Goal: Book appointment/travel/reservation

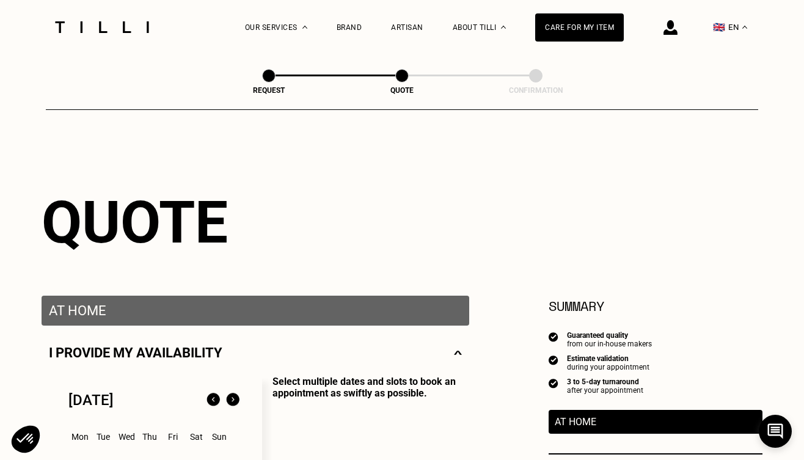
select select "FR"
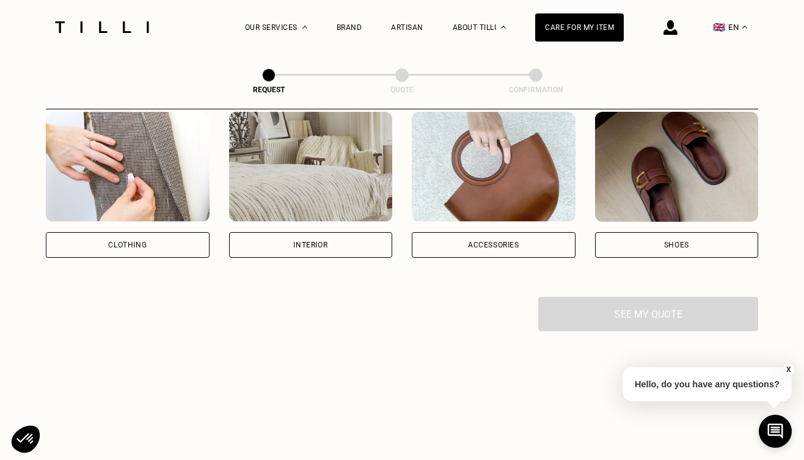
scroll to position [258, 0]
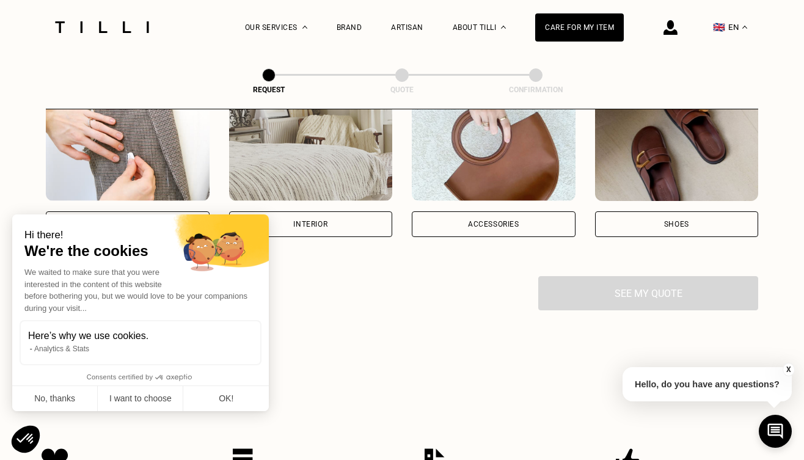
click at [121, 223] on body "How It Works Sewing Leather goods Embroidery Shoemaking Our prices Our Services…" at bounding box center [402, 360] width 804 height 1236
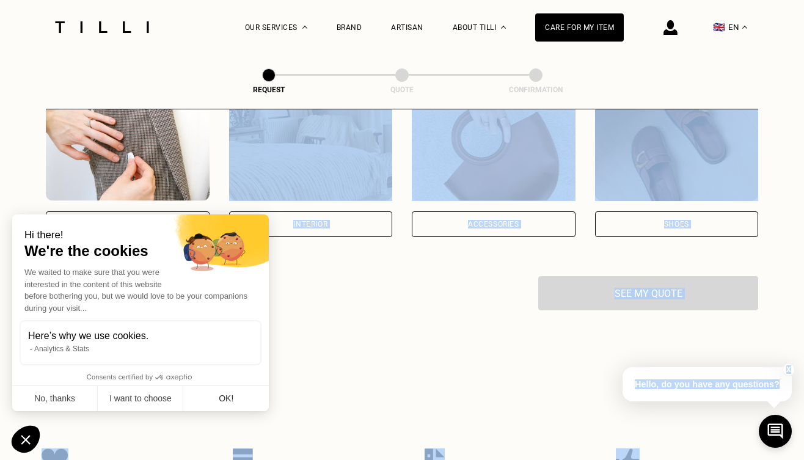
click at [236, 400] on button "OK!" at bounding box center [226, 399] width 86 height 26
checkbox input "true"
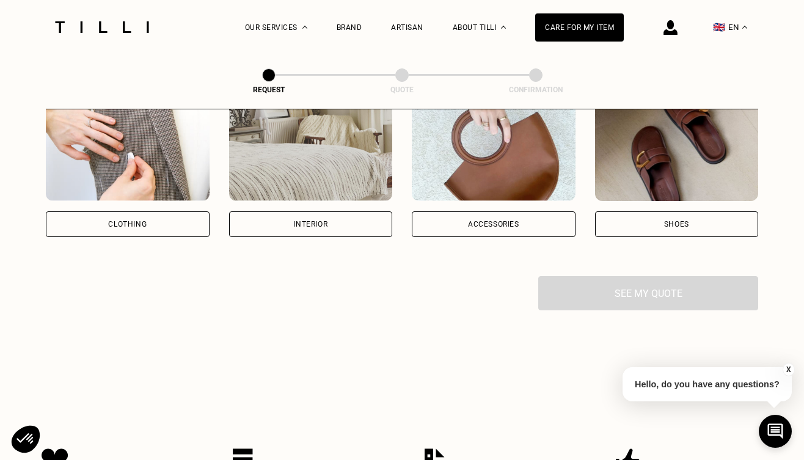
click at [175, 219] on div "Clothing" at bounding box center [128, 224] width 164 height 26
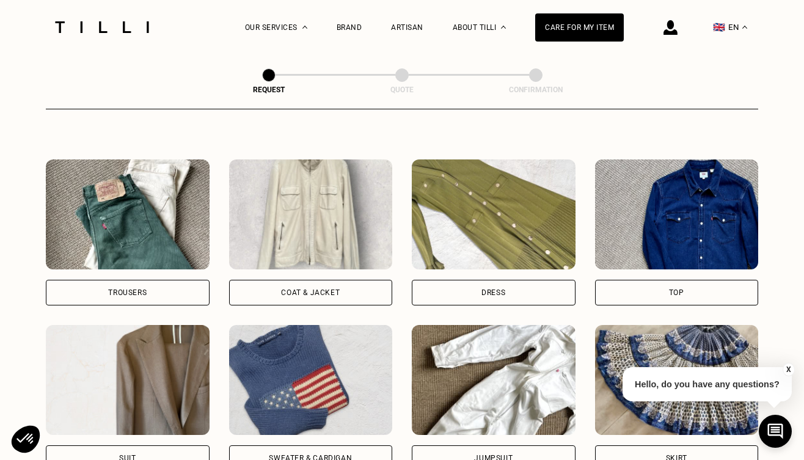
scroll to position [529, 0]
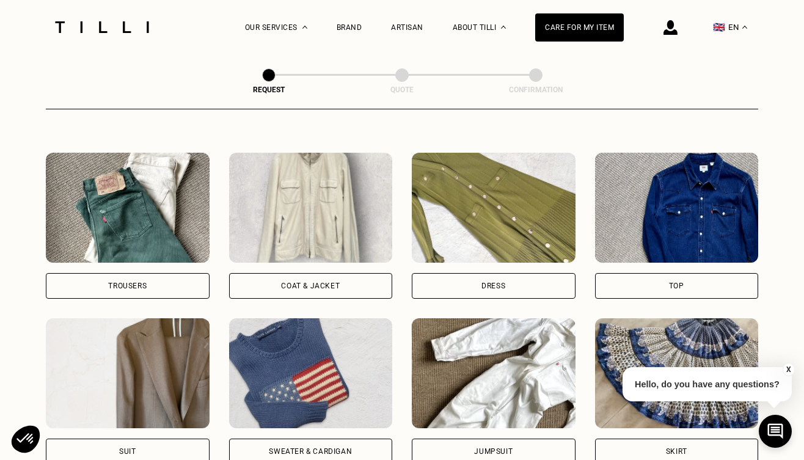
click at [469, 282] on div "Dress" at bounding box center [494, 286] width 164 height 26
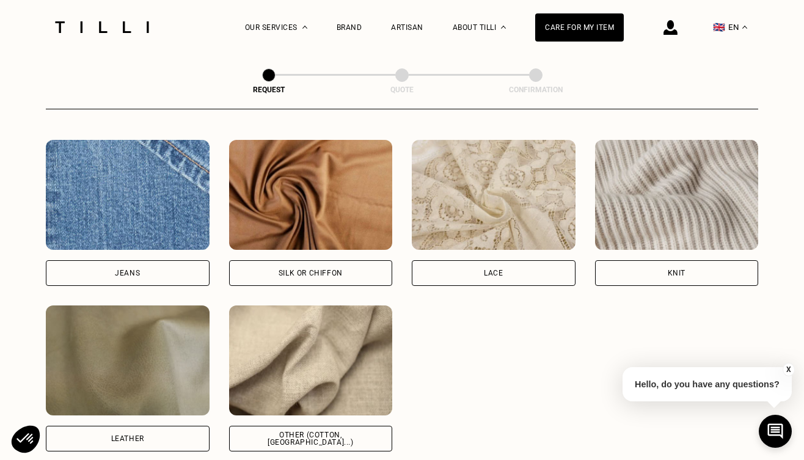
scroll to position [1309, 0]
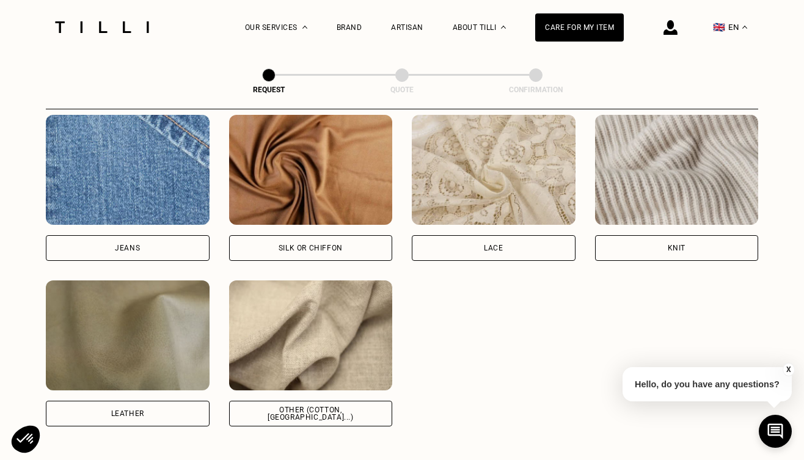
click at [328, 409] on div "Other (cotton, [GEOGRAPHIC_DATA]...)" at bounding box center [311, 414] width 164 height 26
select select "FR"
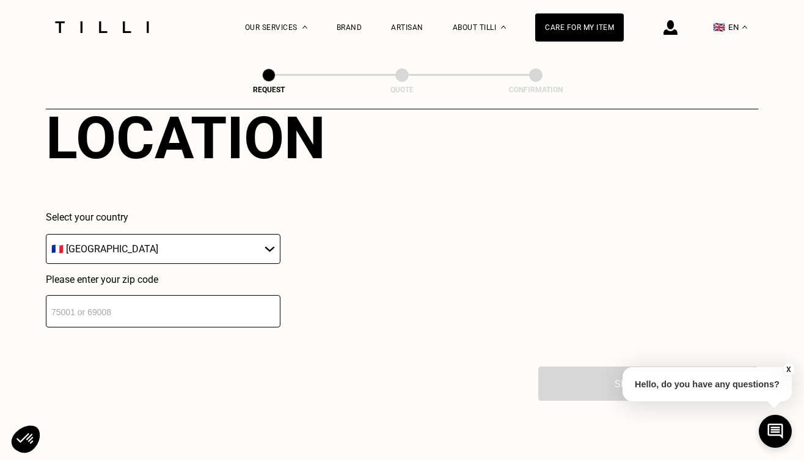
scroll to position [1716, 0]
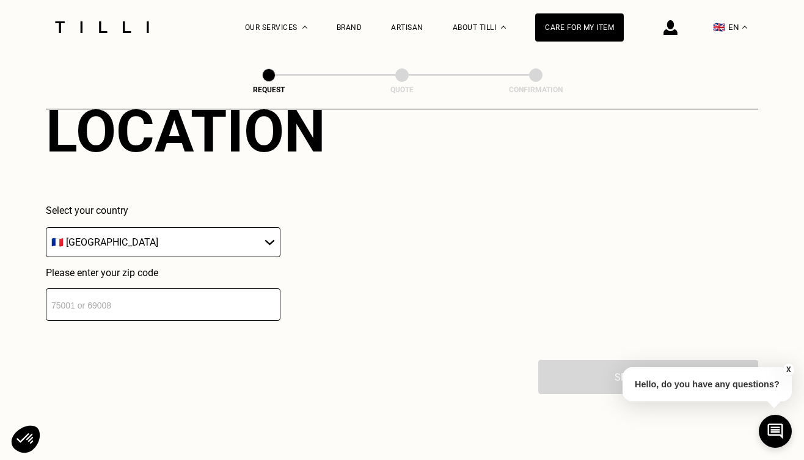
click at [187, 306] on input "number" at bounding box center [163, 304] width 235 height 32
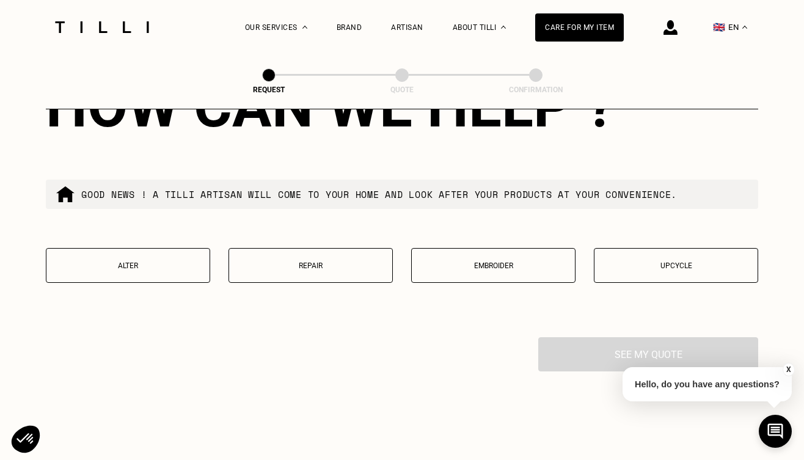
scroll to position [2041, 0]
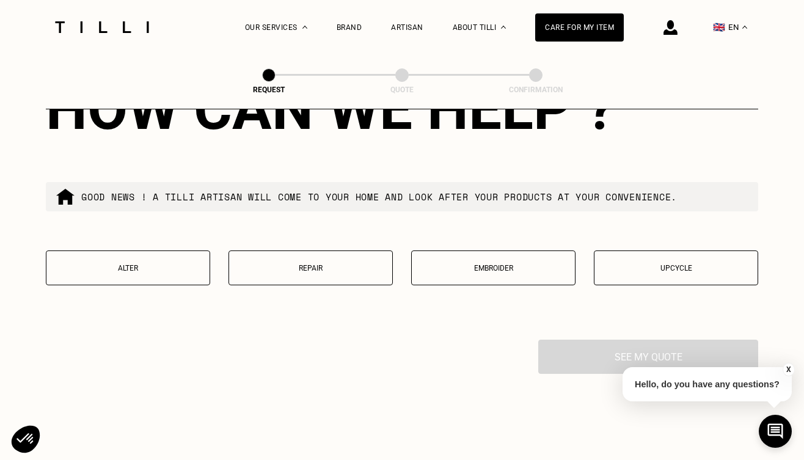
type input "75008"
click at [148, 271] on p "Alter" at bounding box center [128, 268] width 151 height 9
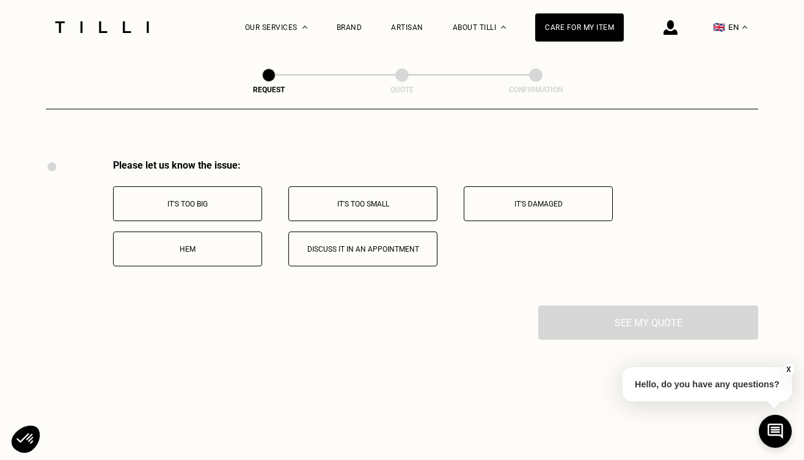
scroll to position [2248, 0]
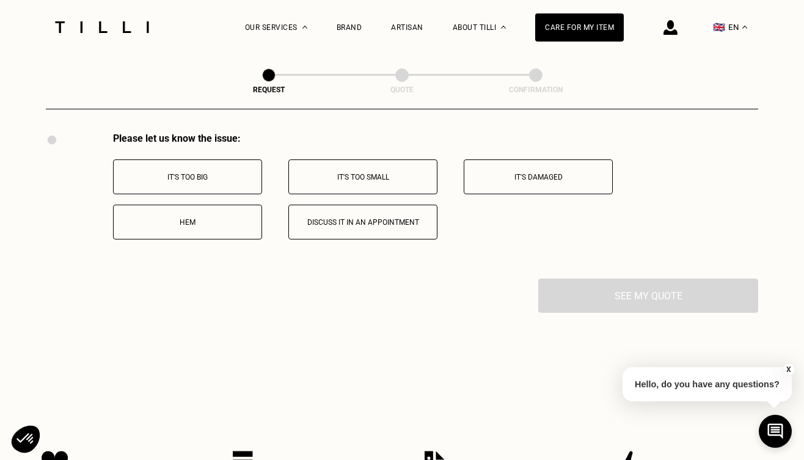
click at [196, 180] on p "It's too big" at bounding box center [188, 177] width 136 height 9
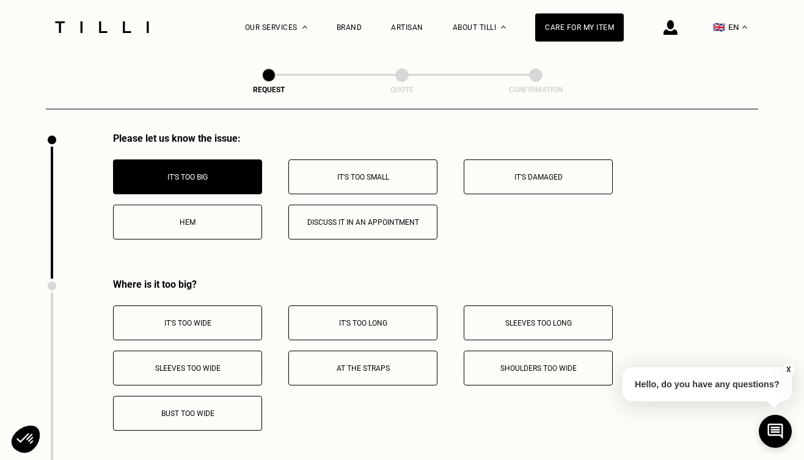
scroll to position [2394, 0]
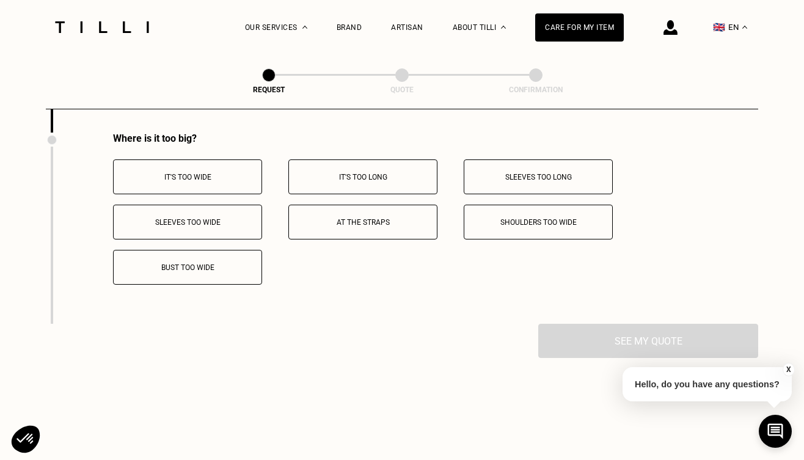
click at [205, 177] on p "It's too wide" at bounding box center [188, 177] width 136 height 9
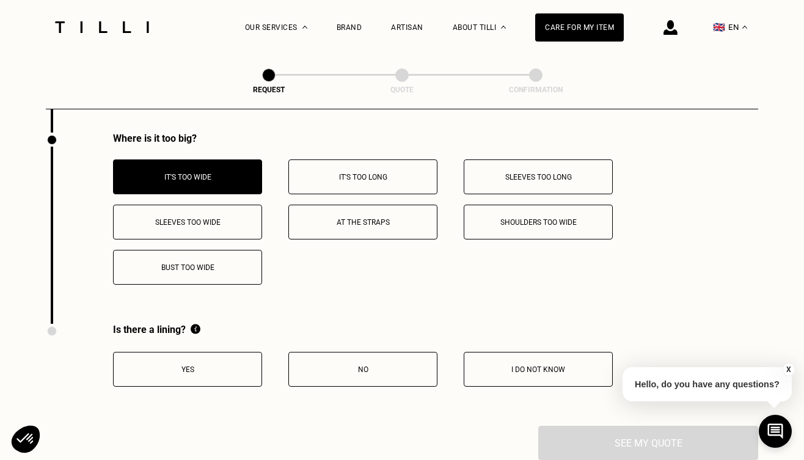
click at [203, 268] on p "Bust too wide" at bounding box center [188, 267] width 136 height 9
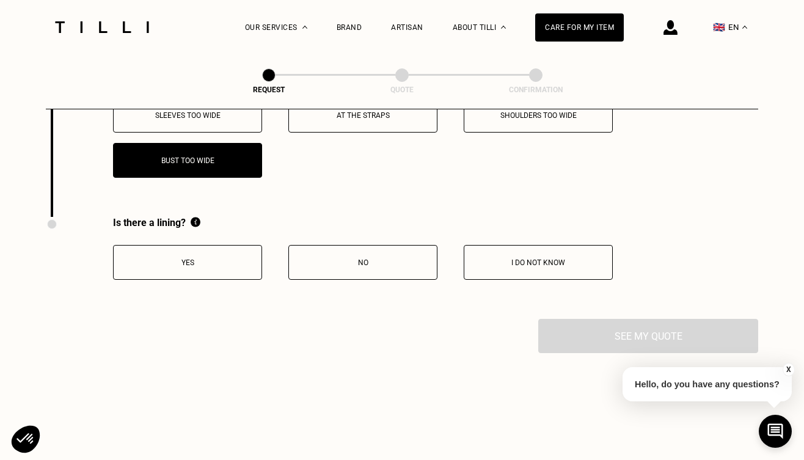
scroll to position [2522, 0]
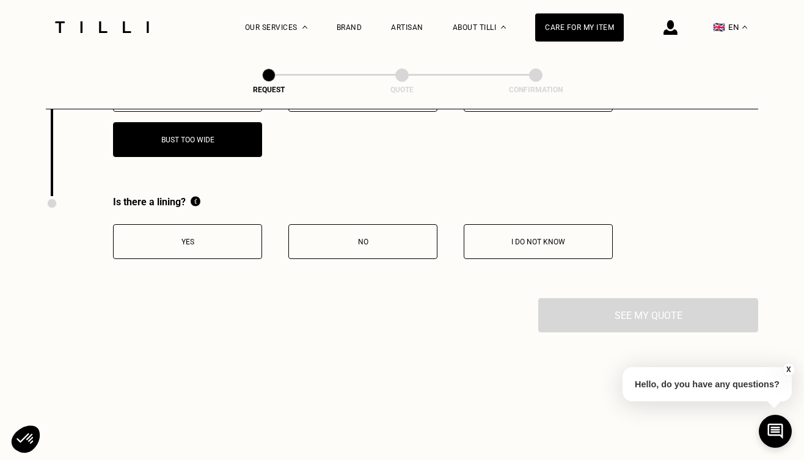
click at [246, 246] on p "Yes" at bounding box center [188, 242] width 136 height 9
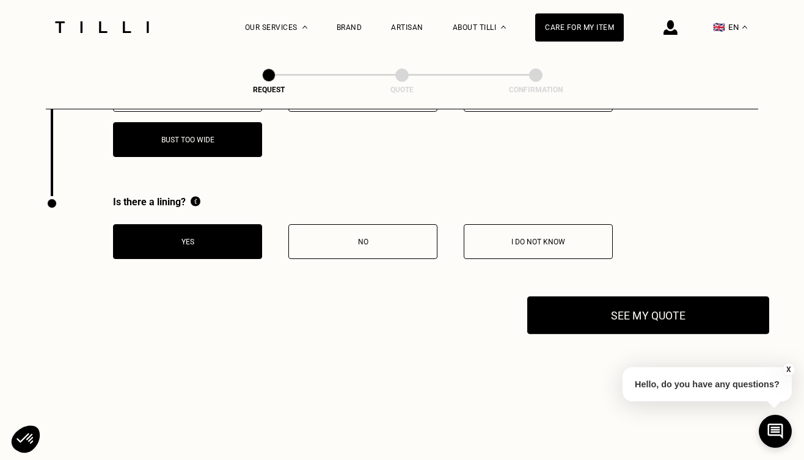
click at [603, 323] on button "See my quote" at bounding box center [648, 315] width 242 height 38
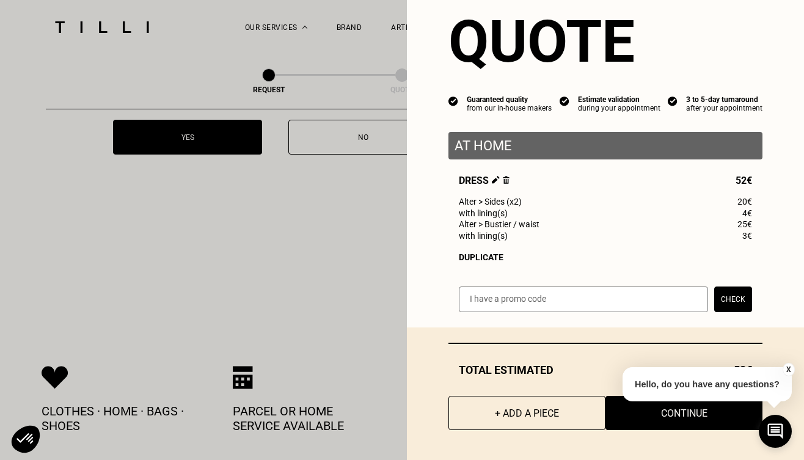
scroll to position [2631, 0]
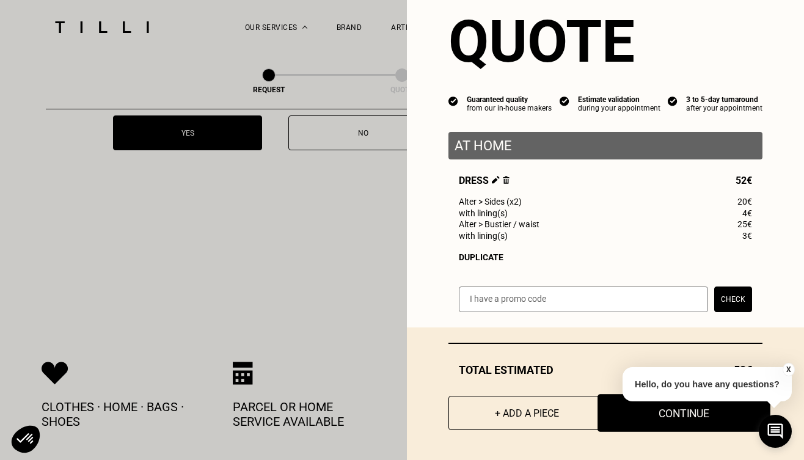
click at [670, 417] on button "Continue" at bounding box center [684, 413] width 173 height 38
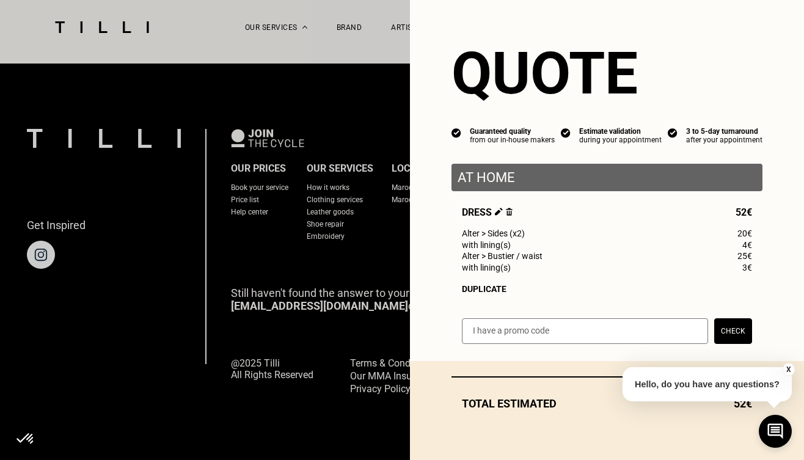
scroll to position [0, 0]
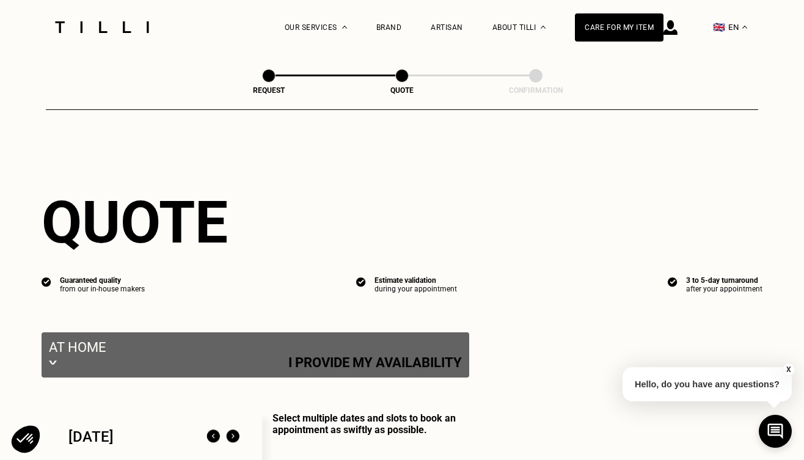
select select "FR"
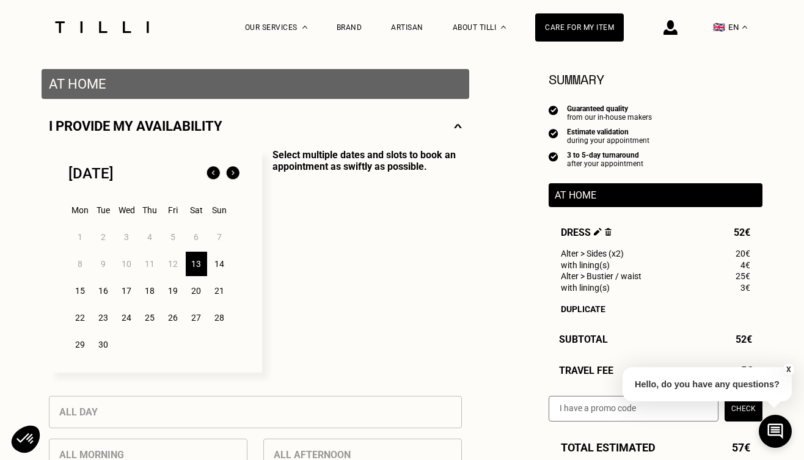
scroll to position [235, 0]
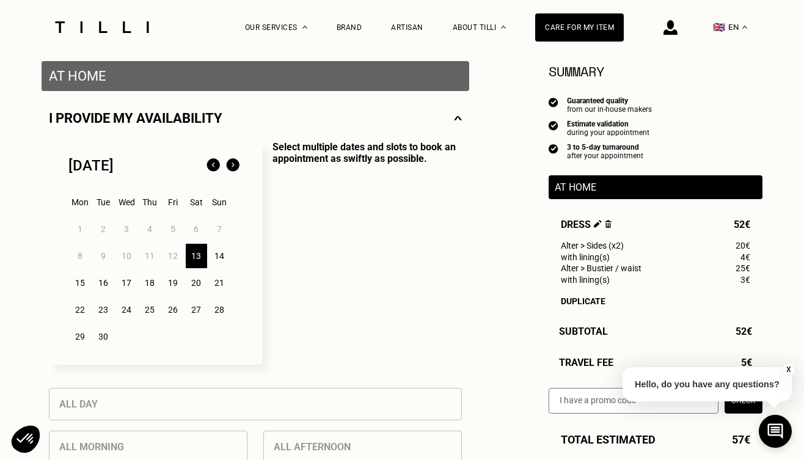
click at [233, 167] on img at bounding box center [233, 166] width 20 height 20
click at [210, 166] on img at bounding box center [213, 166] width 20 height 20
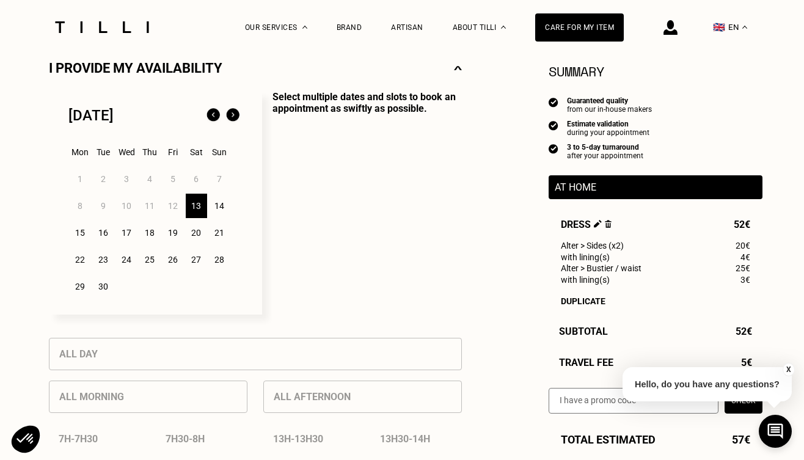
scroll to position [286, 0]
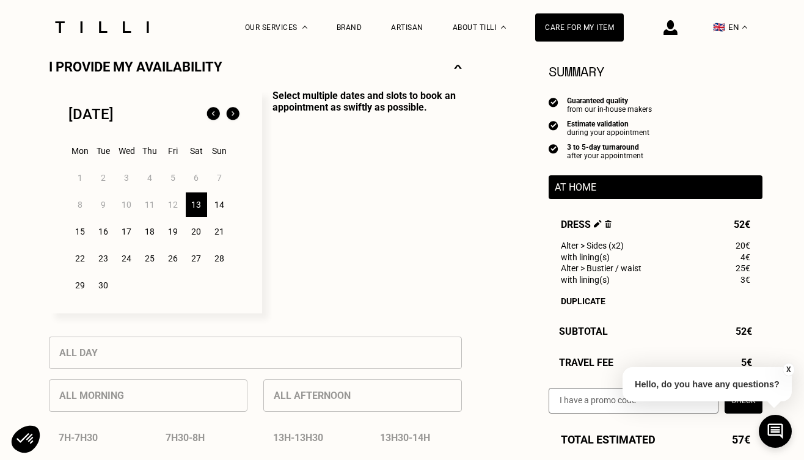
click at [103, 231] on div "16" at bounding box center [103, 231] width 21 height 24
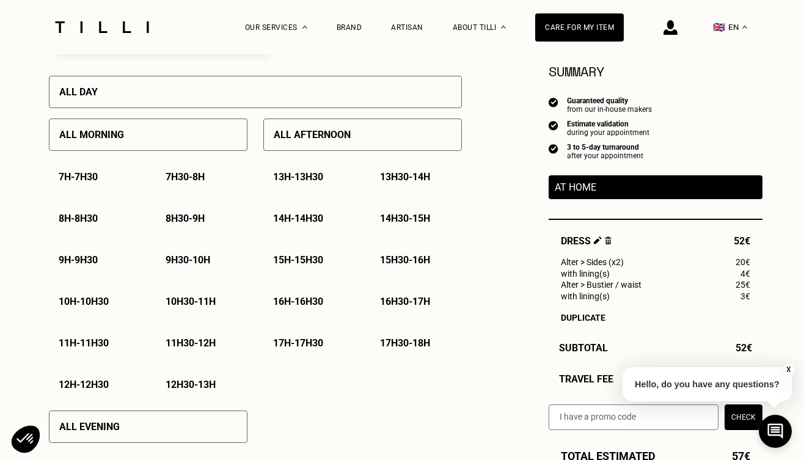
scroll to position [549, 0]
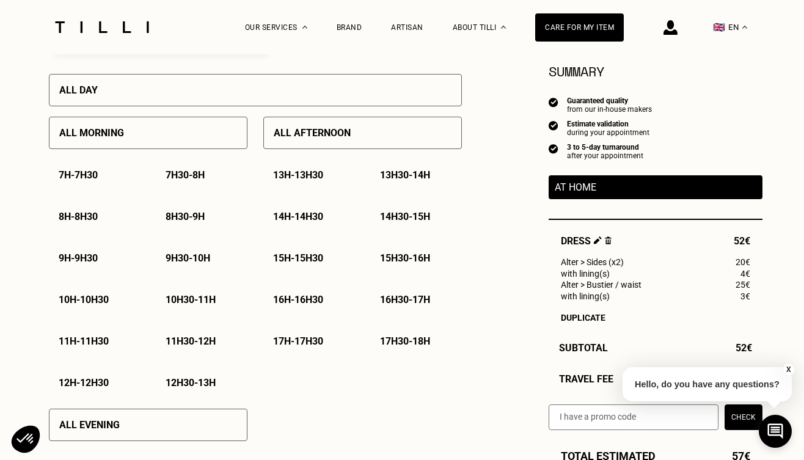
click at [100, 299] on p "10h - 10h30" at bounding box center [84, 300] width 50 height 12
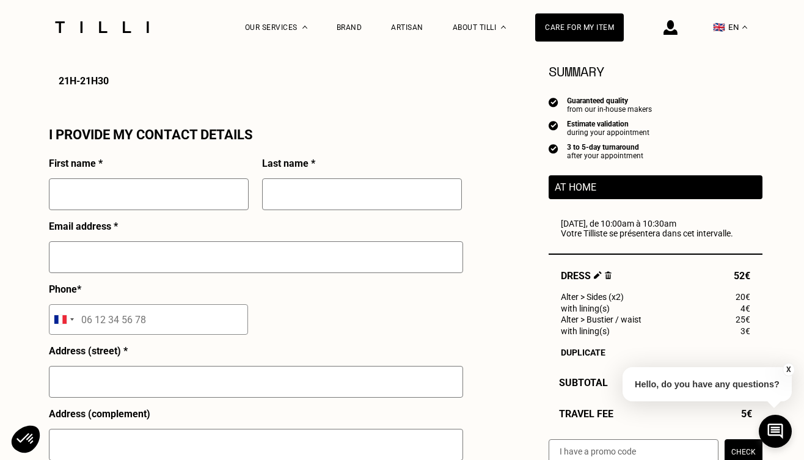
scroll to position [1088, 0]
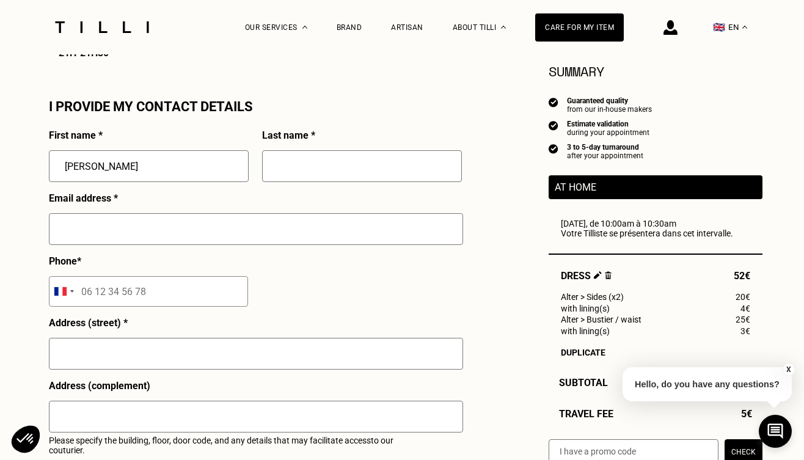
type input "[PERSON_NAME]"
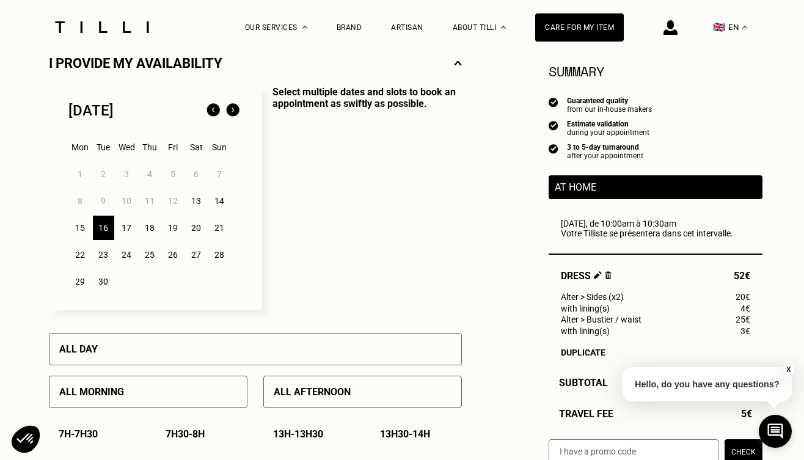
scroll to position [289, 0]
type input "[EMAIL_ADDRESS][DOMAIN_NAME]"
click at [81, 229] on div "15" at bounding box center [80, 228] width 21 height 24
click at [79, 235] on div "15" at bounding box center [80, 228] width 21 height 24
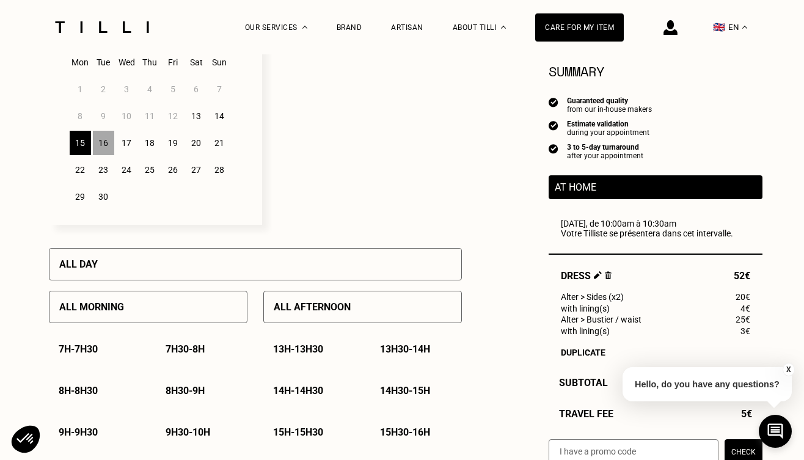
scroll to position [371, 0]
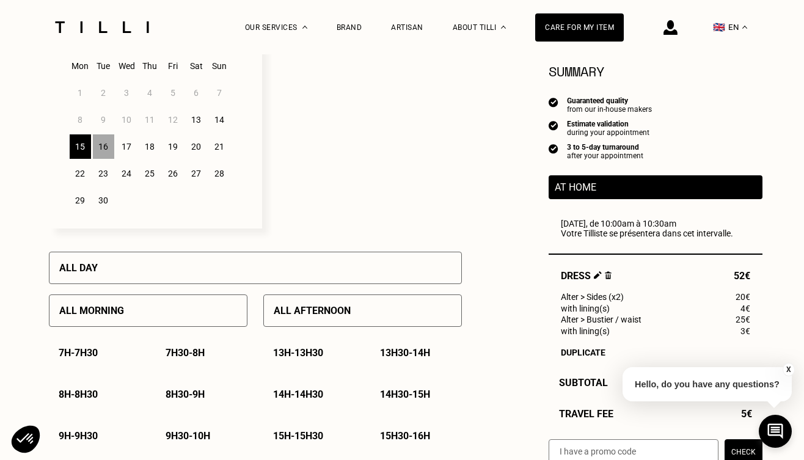
click at [104, 149] on div "16" at bounding box center [103, 146] width 21 height 24
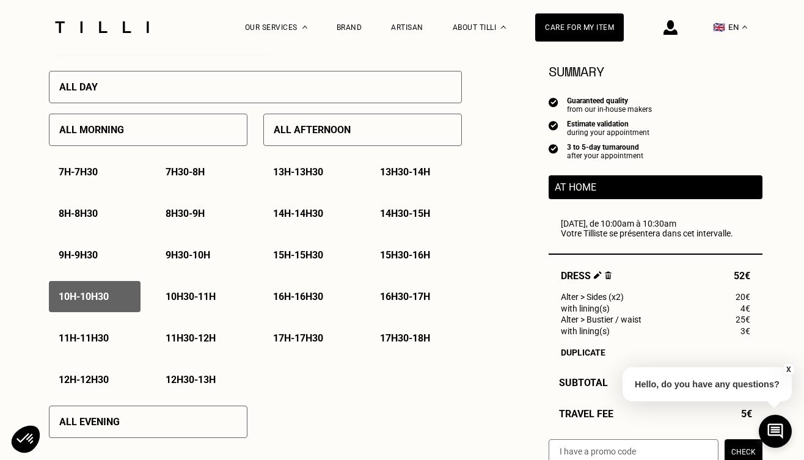
scroll to position [550, 0]
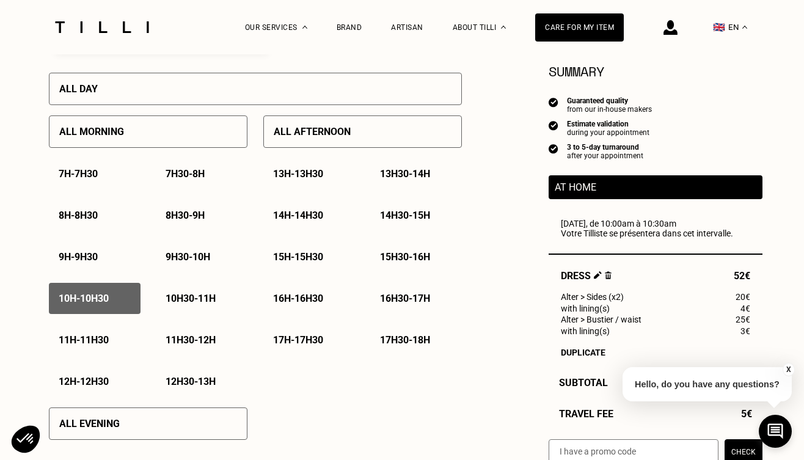
click at [91, 305] on div "10h - 10h30" at bounding box center [95, 298] width 92 height 31
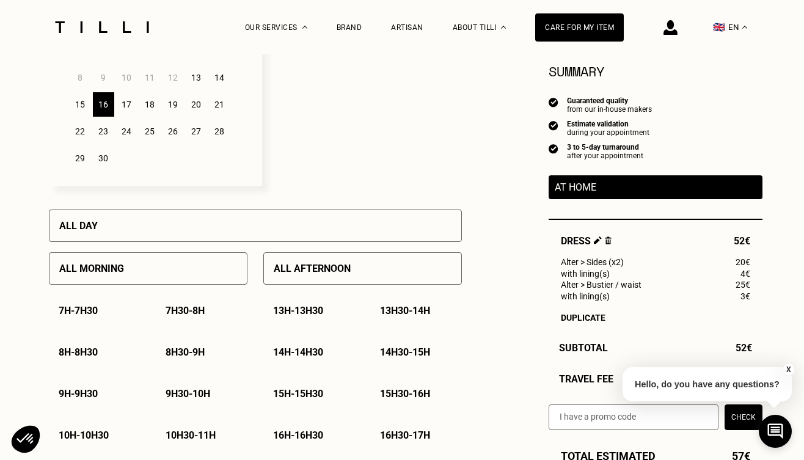
scroll to position [379, 0]
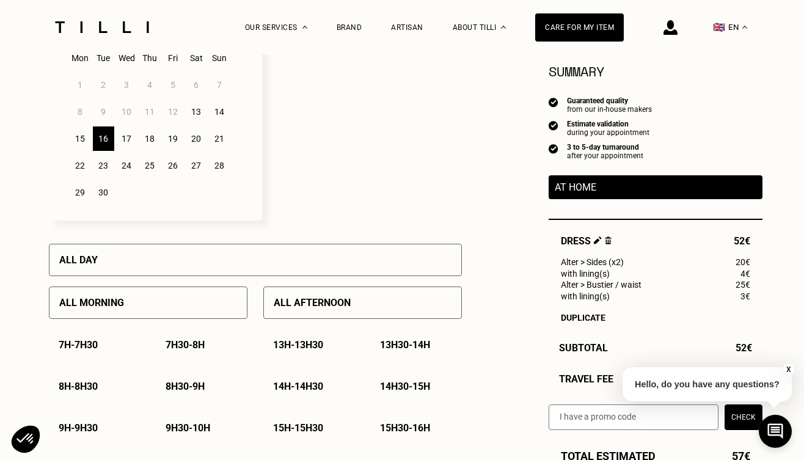
click at [81, 136] on div "15" at bounding box center [80, 138] width 21 height 24
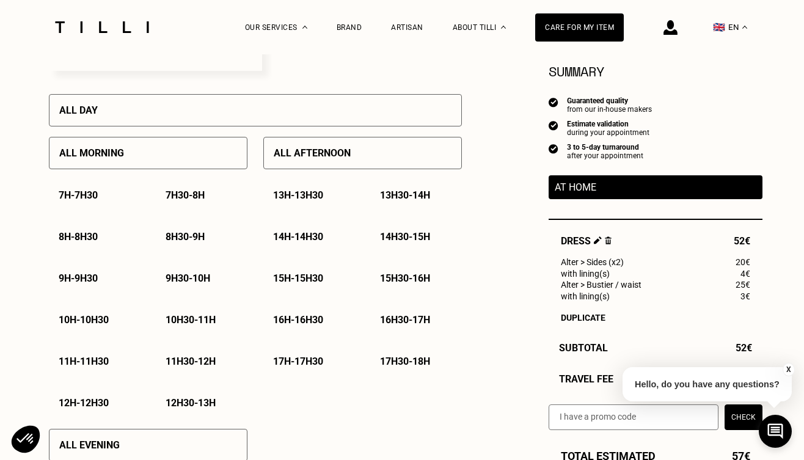
scroll to position [530, 0]
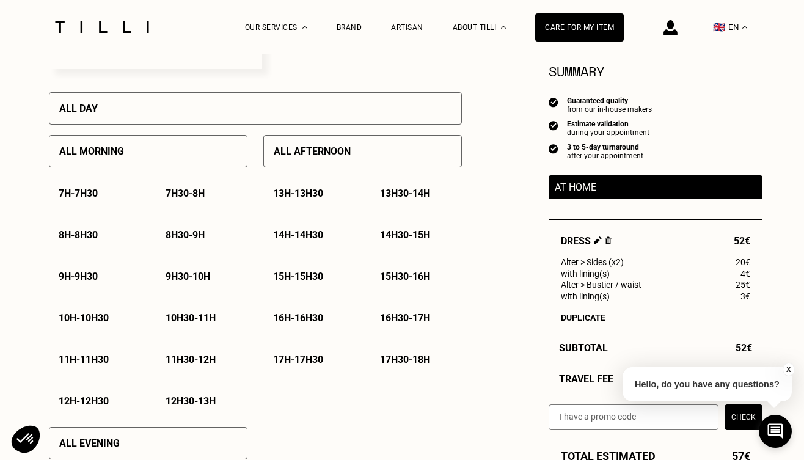
click at [179, 315] on p "10h30 - 11h" at bounding box center [191, 318] width 50 height 12
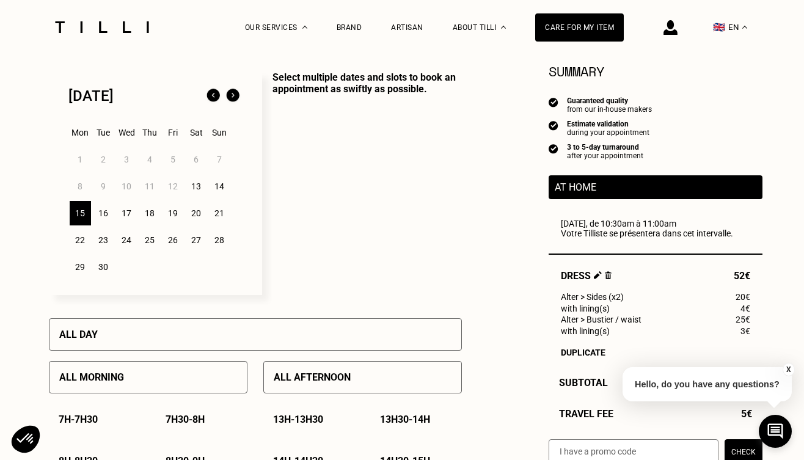
scroll to position [304, 0]
click at [101, 213] on div "16" at bounding box center [103, 214] width 21 height 24
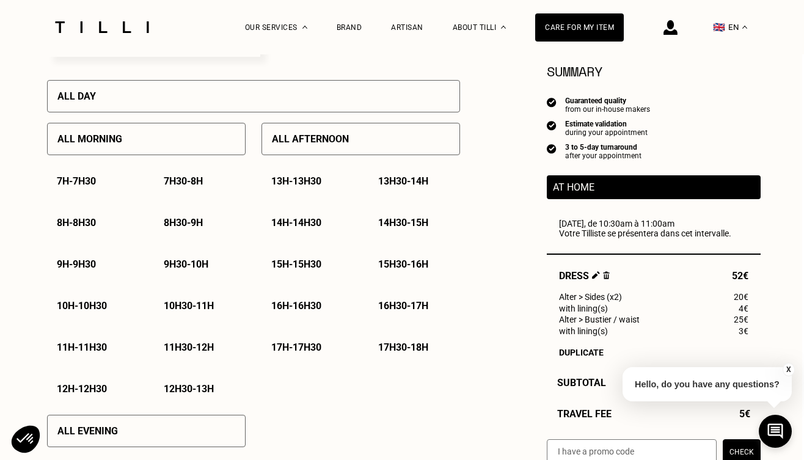
scroll to position [544, 2]
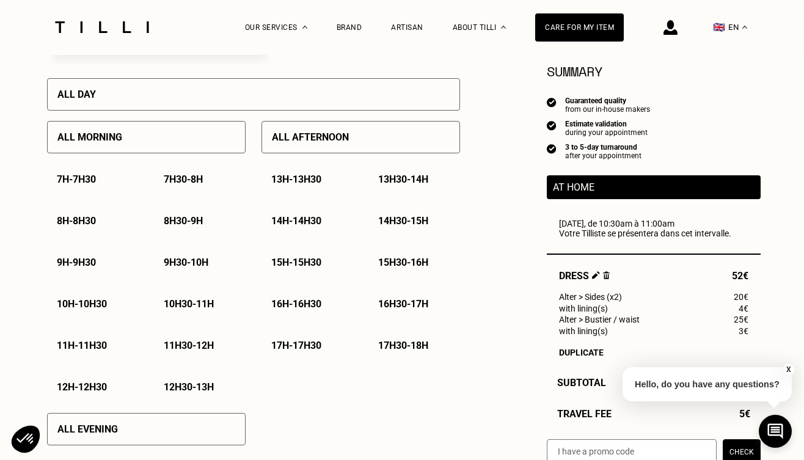
click at [93, 302] on p "10h - 10h30" at bounding box center [82, 304] width 50 height 12
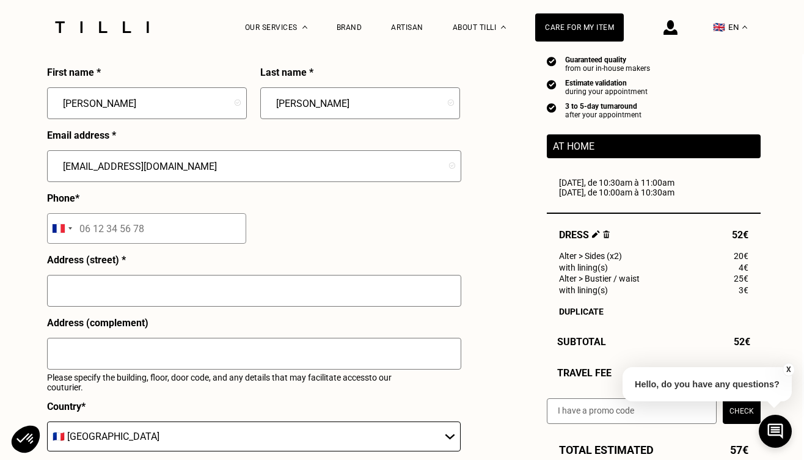
scroll to position [1151, 2]
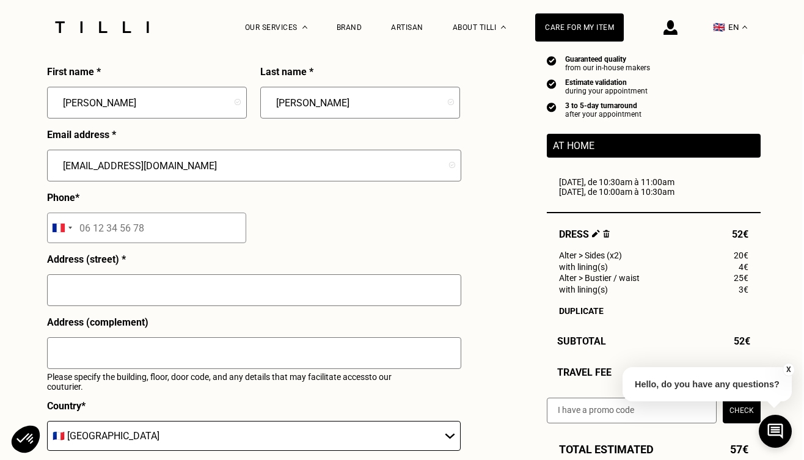
click at [143, 231] on input "tel" at bounding box center [146, 228] width 199 height 31
type input "752061000"
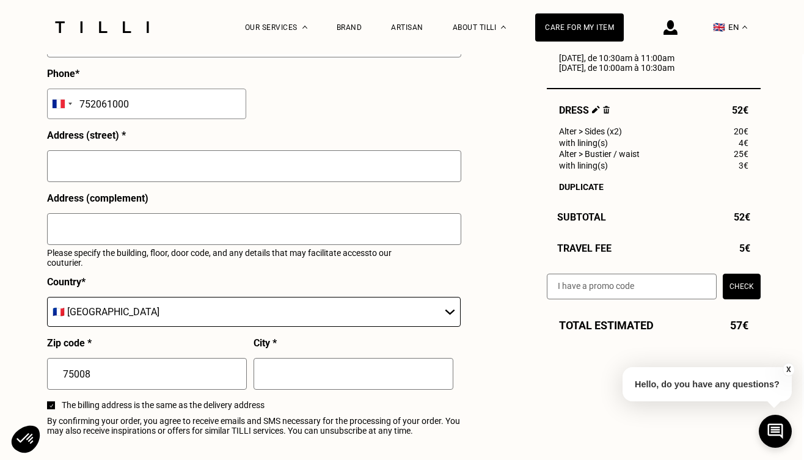
scroll to position [1277, 2]
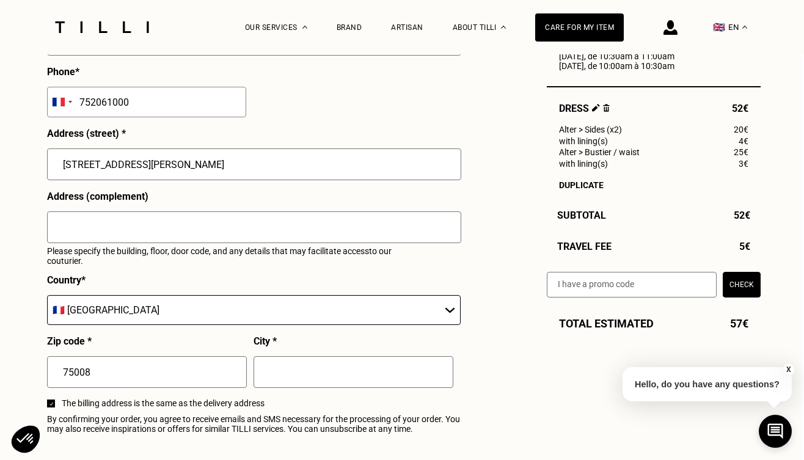
type input "[STREET_ADDRESS][PERSON_NAME]"
type input "A"
type input "c"
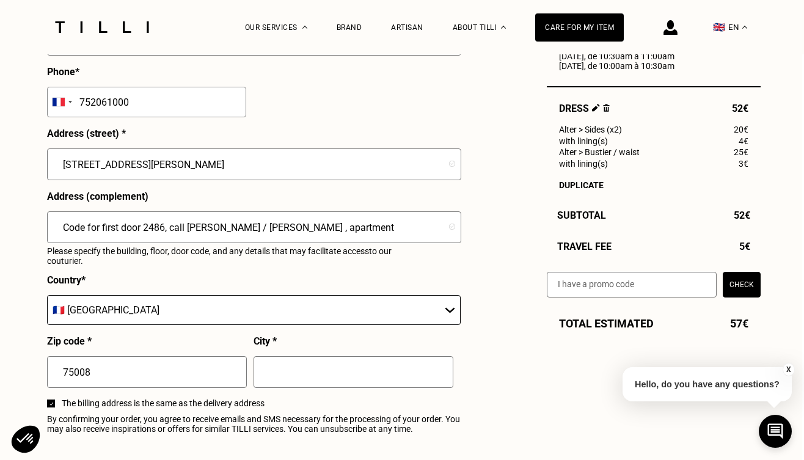
click at [290, 222] on input "Code for first door 2486, call [PERSON_NAME] / [PERSON_NAME] , apartment" at bounding box center [254, 227] width 414 height 32
click at [390, 222] on input "Code for first door 2486, call [PERSON_NAME] / [PERSON_NAME] , floor 2, apartme…" at bounding box center [254, 227] width 414 height 32
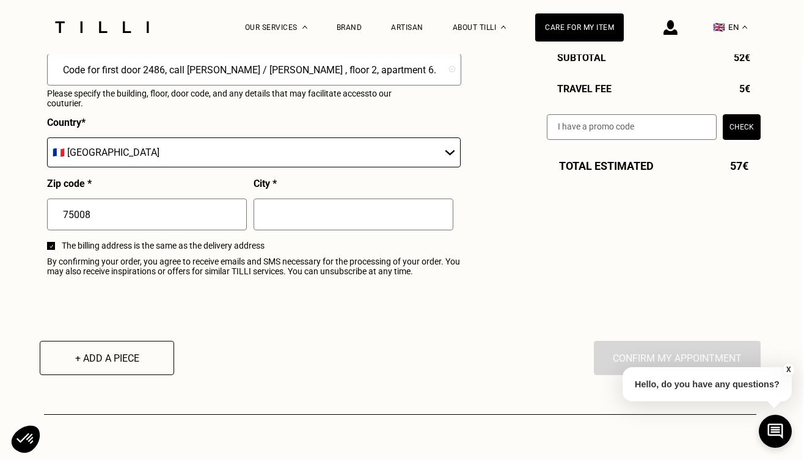
scroll to position [1437, 2]
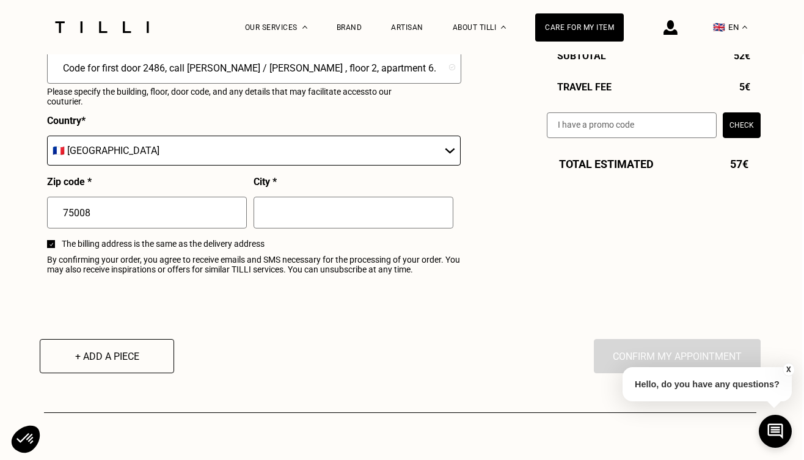
type input "Code for first door 2486, call [PERSON_NAME] / [PERSON_NAME] , floor 2, apartme…"
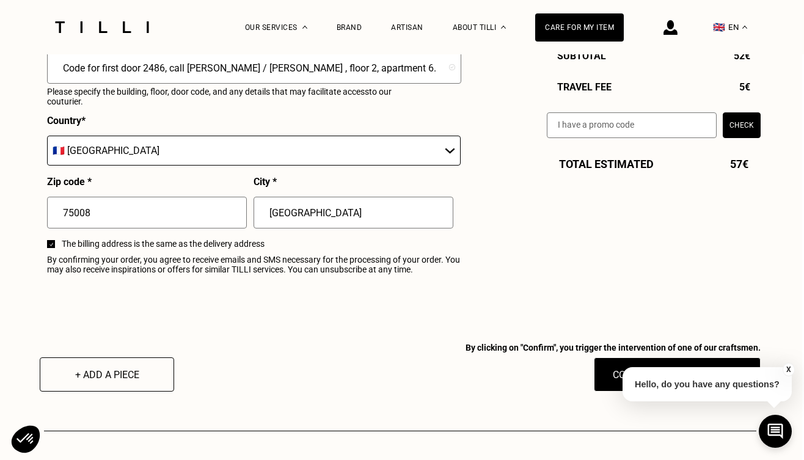
type input "[GEOGRAPHIC_DATA]"
click at [451, 251] on div "The billing address is the same as the delivery address" at bounding box center [253, 247] width 413 height 16
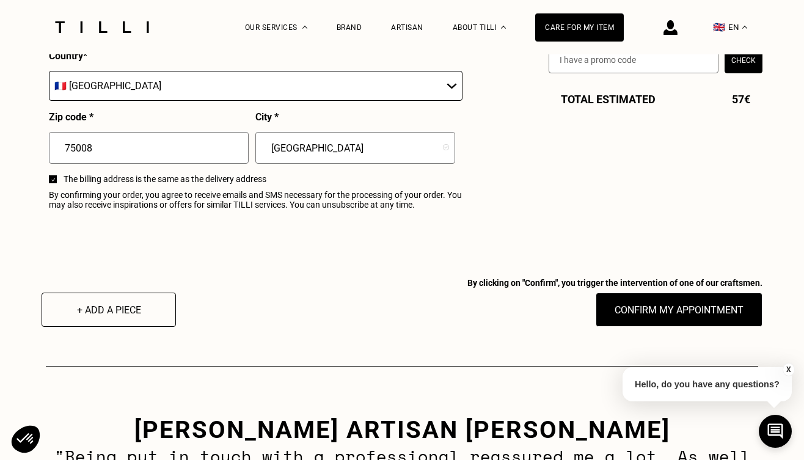
scroll to position [1514, 0]
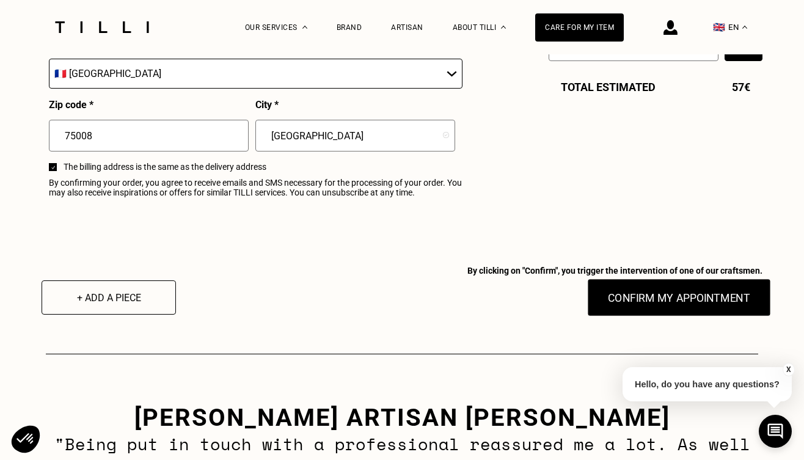
click at [647, 295] on button "Confirm my appointment" at bounding box center [678, 298] width 183 height 38
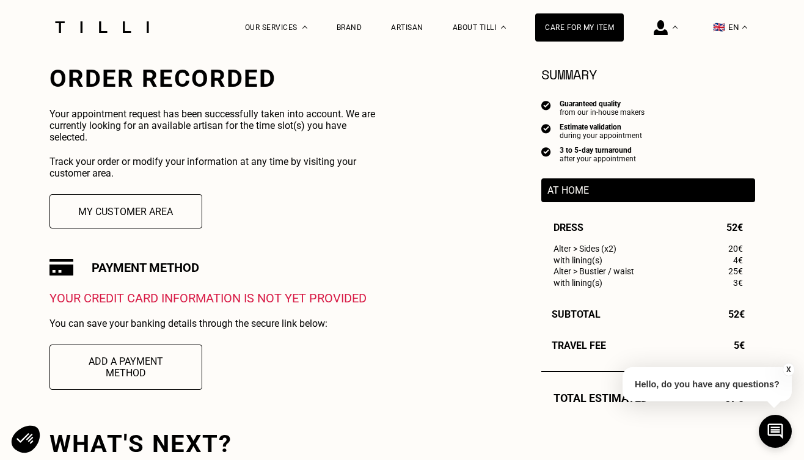
scroll to position [235, 0]
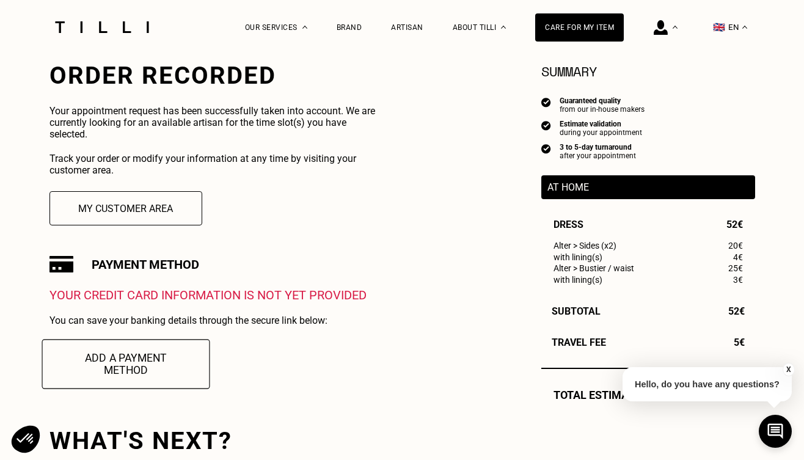
click at [115, 359] on button "Add a payment method" at bounding box center [126, 363] width 168 height 49
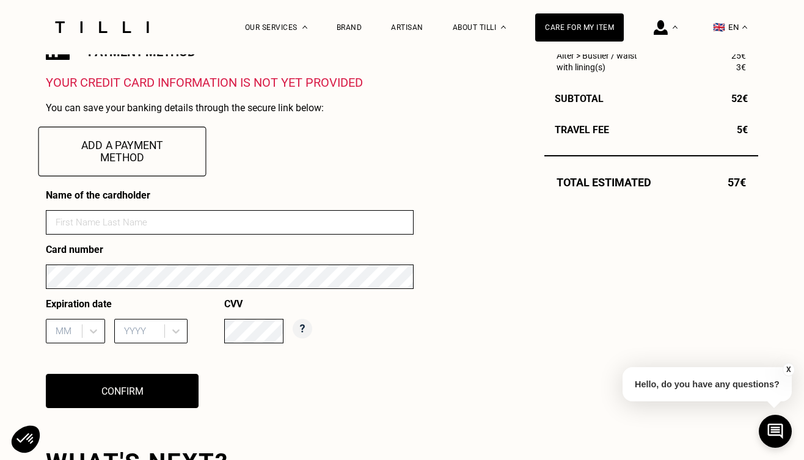
scroll to position [455, 0]
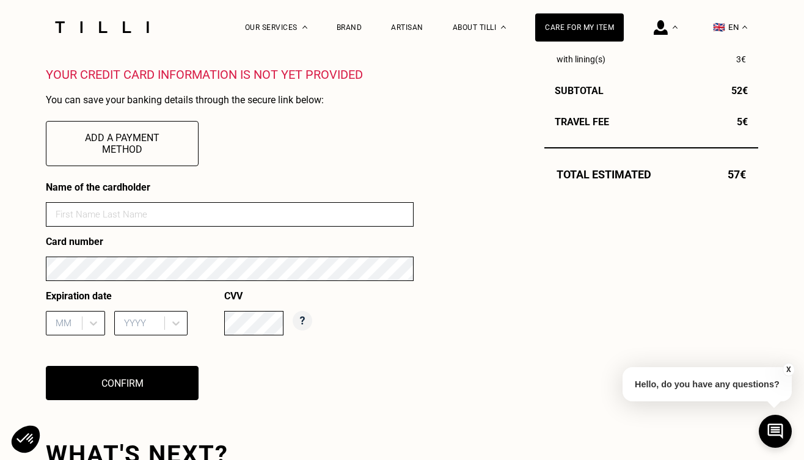
click at [100, 211] on input at bounding box center [230, 214] width 368 height 24
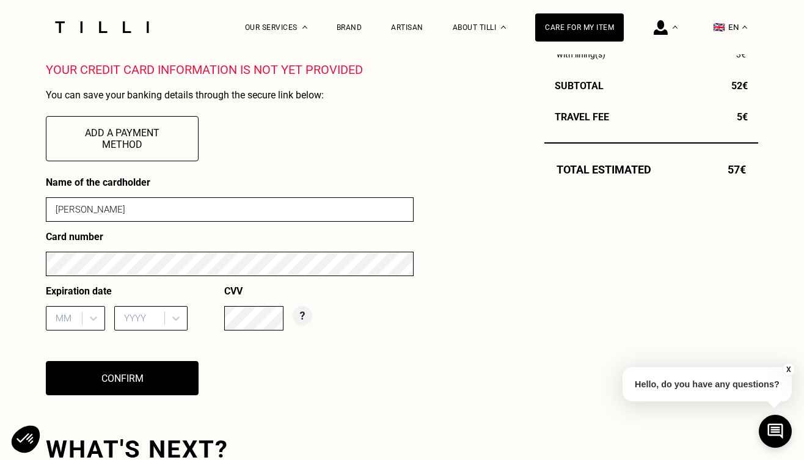
scroll to position [456, 0]
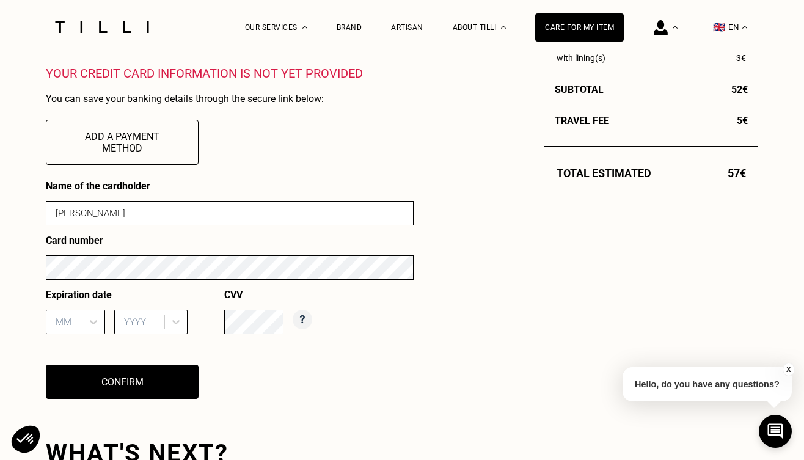
type input "[PERSON_NAME]"
click at [61, 327] on div "MM" at bounding box center [75, 322] width 59 height 24
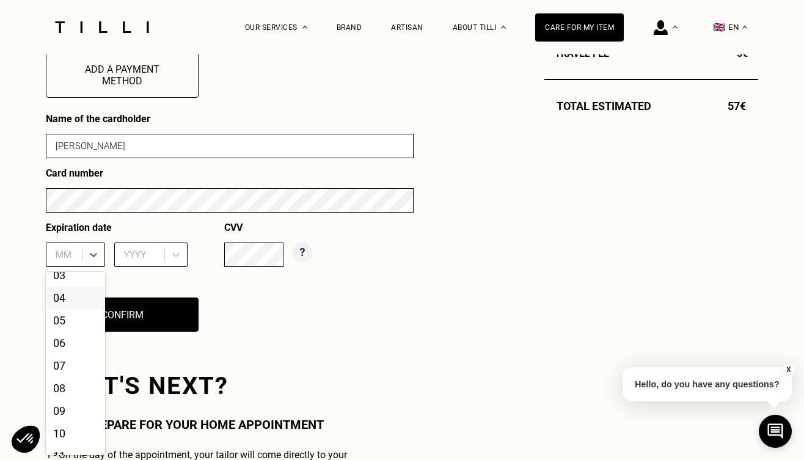
scroll to position [65, 0]
click at [65, 427] on div "10" at bounding box center [75, 424] width 59 height 23
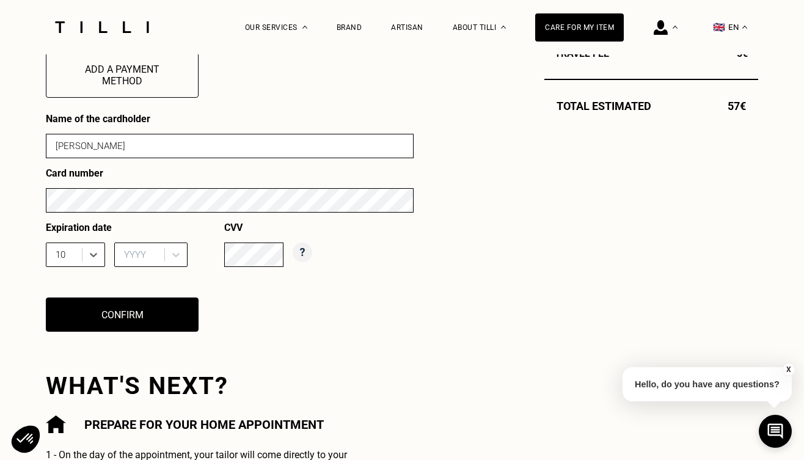
click at [134, 254] on div "YYYY" at bounding box center [141, 254] width 34 height 11
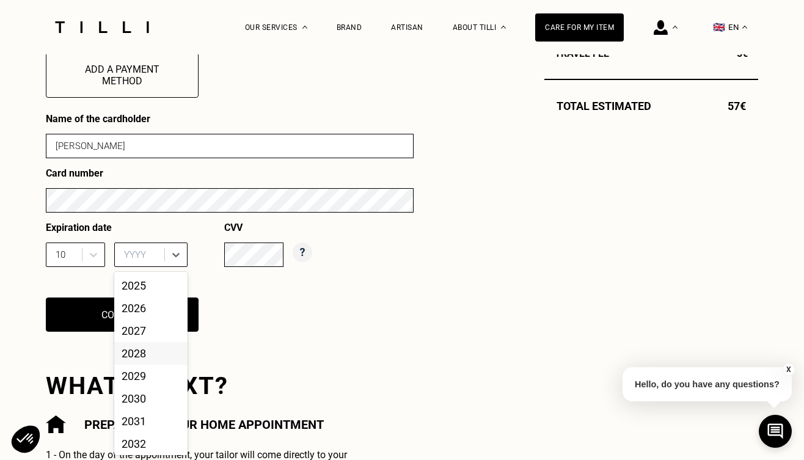
click at [137, 353] on div "2028" at bounding box center [150, 353] width 73 height 23
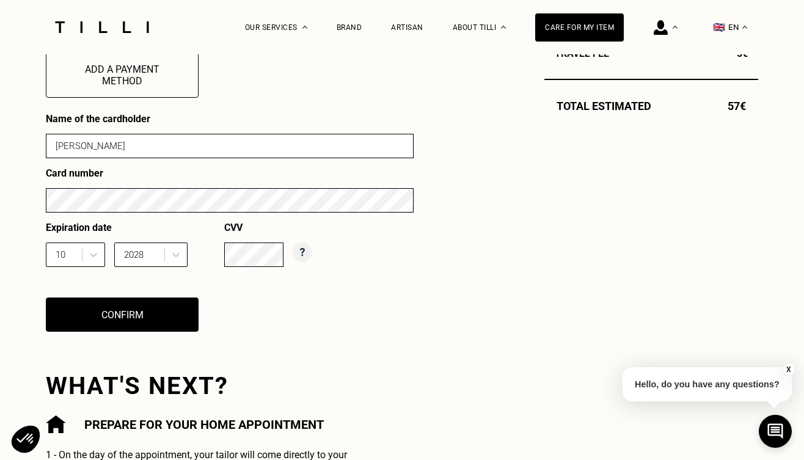
click at [177, 311] on button "Confirm" at bounding box center [122, 315] width 153 height 34
